Goal: Information Seeking & Learning: Learn about a topic

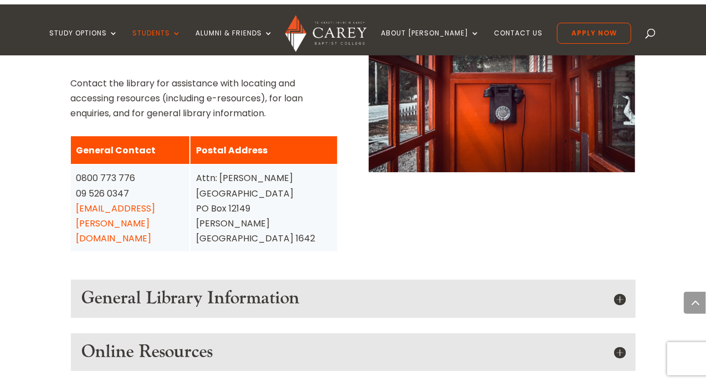
scroll to position [1378, 0]
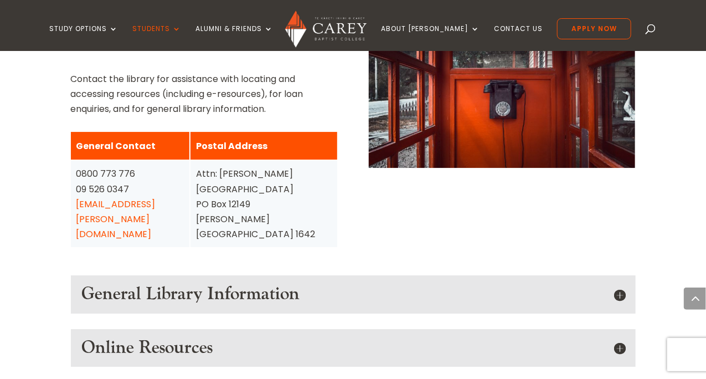
click at [617, 283] on h5 "General Library Information" at bounding box center [353, 293] width 542 height 21
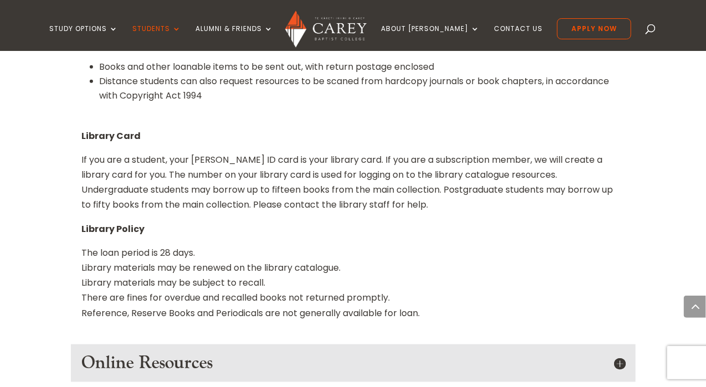
scroll to position [1901, 0]
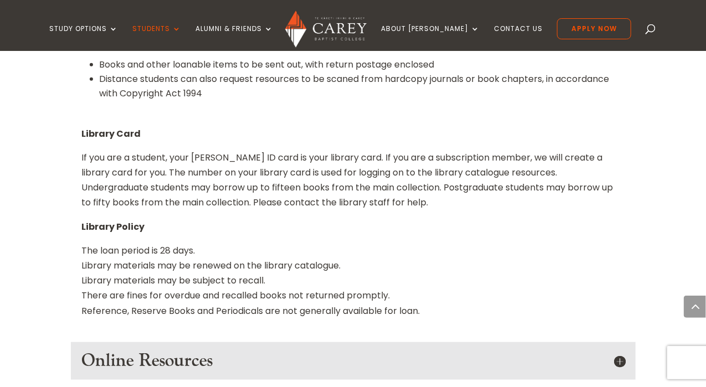
click at [618, 350] on h5 "Online Resources" at bounding box center [353, 360] width 542 height 21
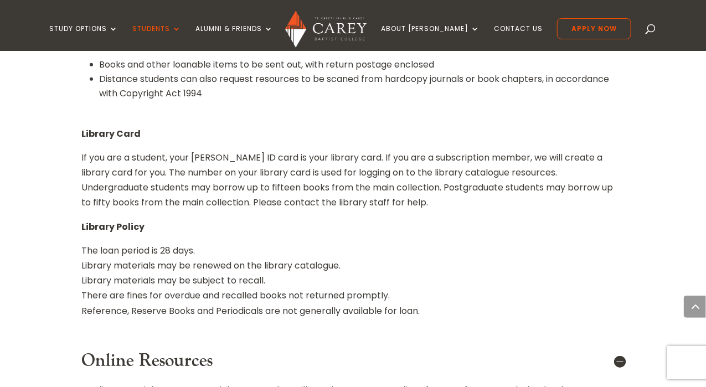
scroll to position [1930, 0]
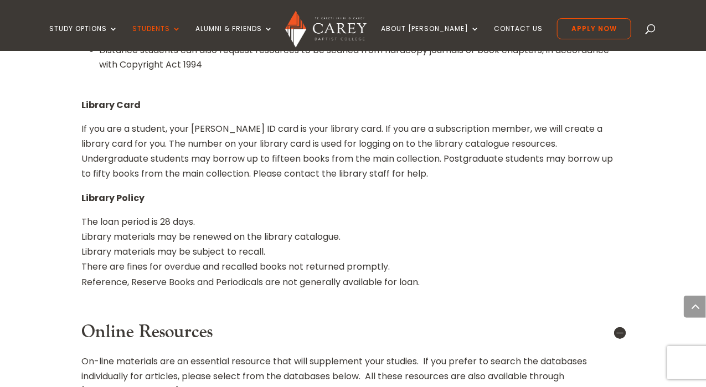
click at [650, 31] on span at bounding box center [650, 31] width 0 height 0
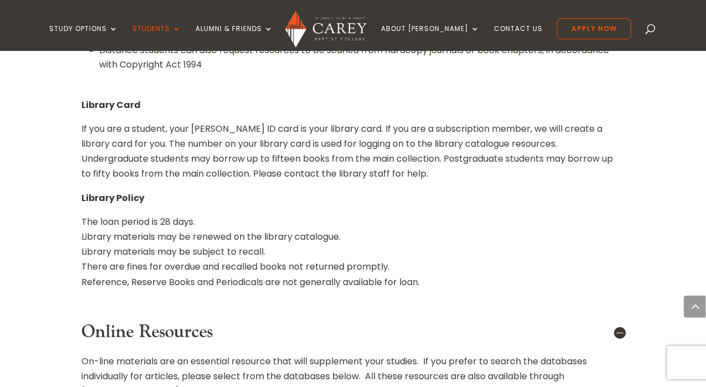
click at [650, 31] on span at bounding box center [650, 31] width 0 height 0
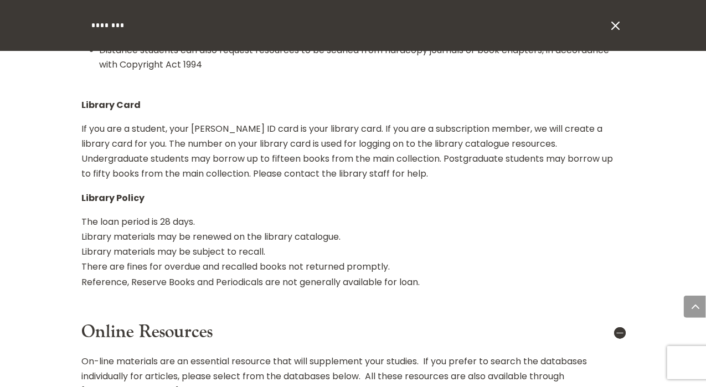
click at [428, 35] on input "search" at bounding box center [348, 25] width 516 height 51
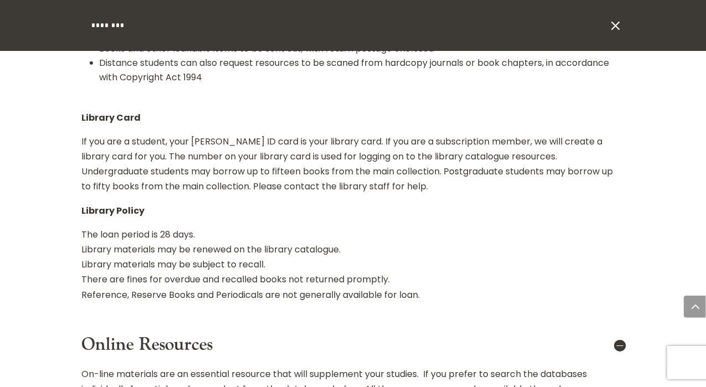
scroll to position [1926, 0]
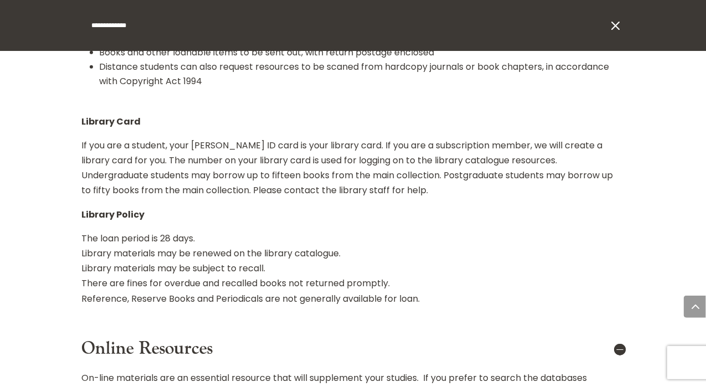
type input "**********"
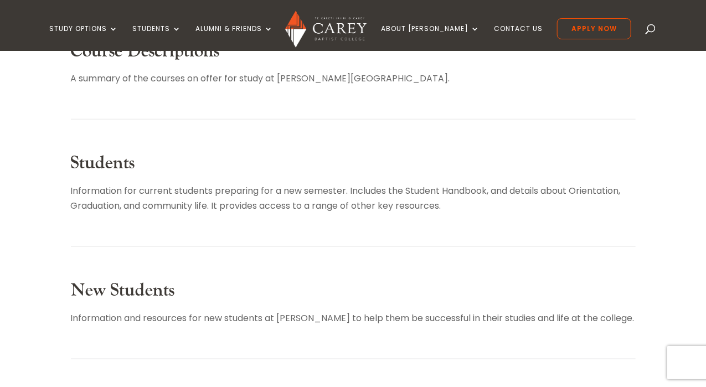
scroll to position [432, 0]
click at [109, 162] on link "Students" at bounding box center [103, 162] width 64 height 23
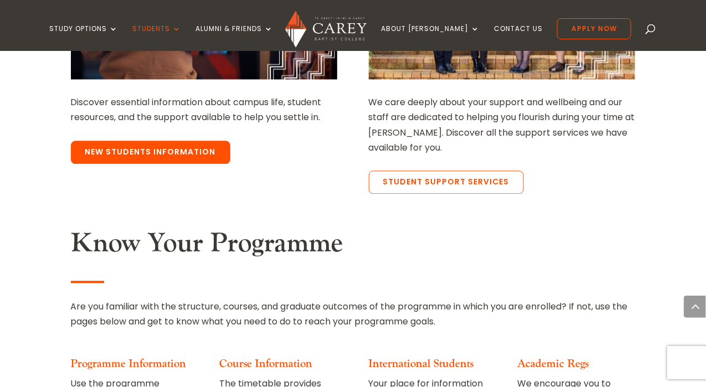
scroll to position [973, 0]
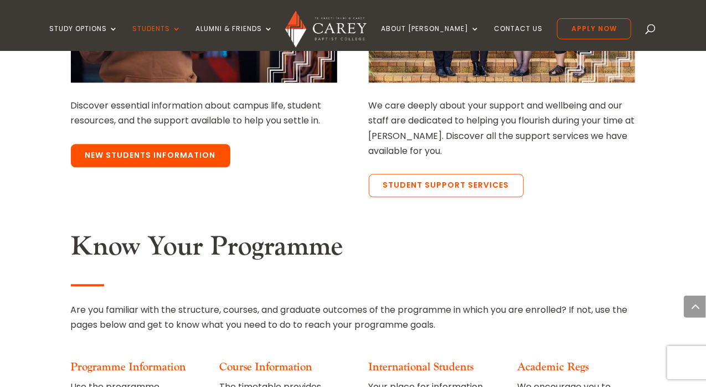
click at [198, 144] on link "New Students Information" at bounding box center [150, 155] width 159 height 23
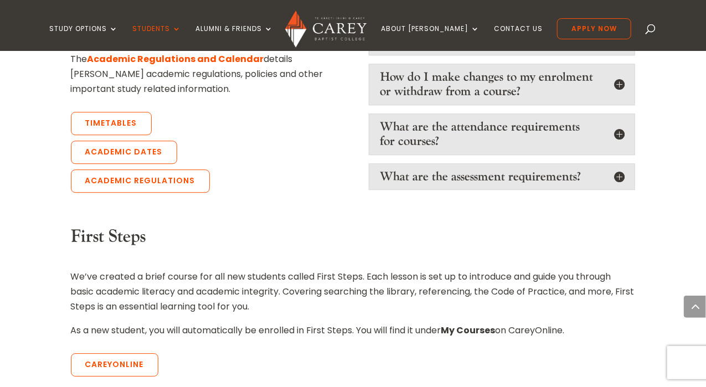
scroll to position [1142, 0]
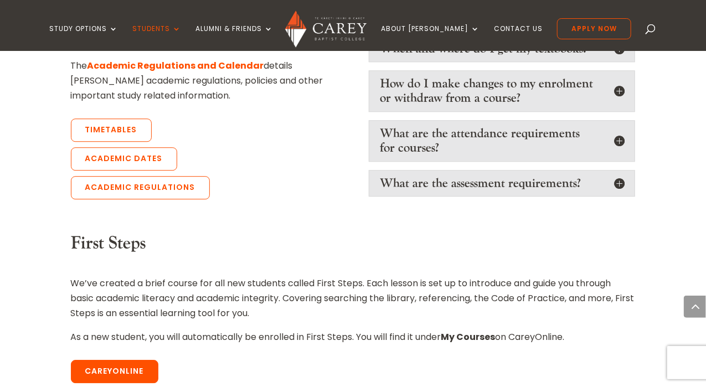
click at [127, 360] on link "CareyOnline" at bounding box center [114, 371] width 87 height 23
